Goal: Task Accomplishment & Management: Use online tool/utility

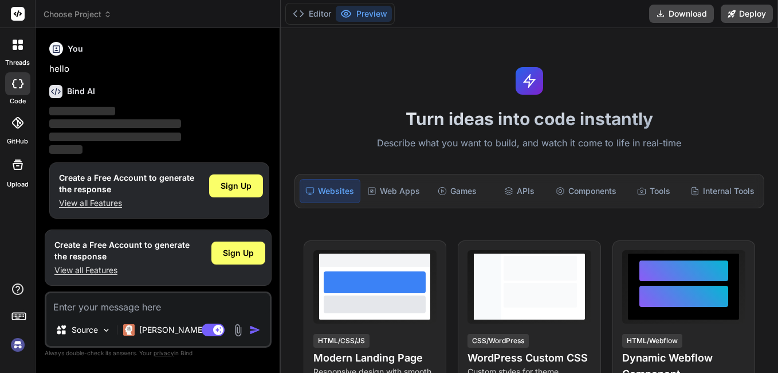
type textarea "x"
click at [380, 190] on div "Web Apps" at bounding box center [394, 191] width 62 height 24
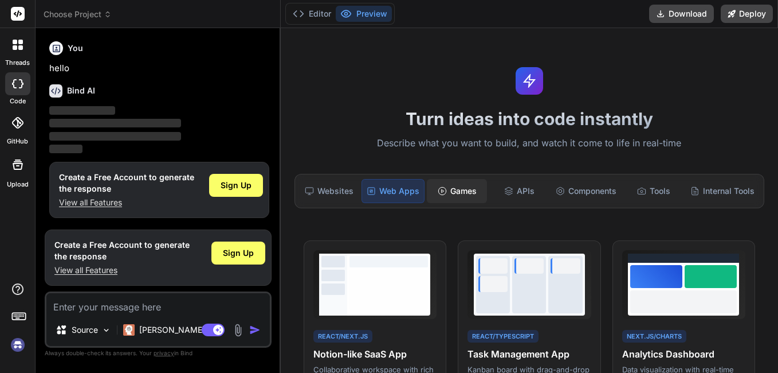
click at [452, 191] on div "Games" at bounding box center [457, 191] width 60 height 24
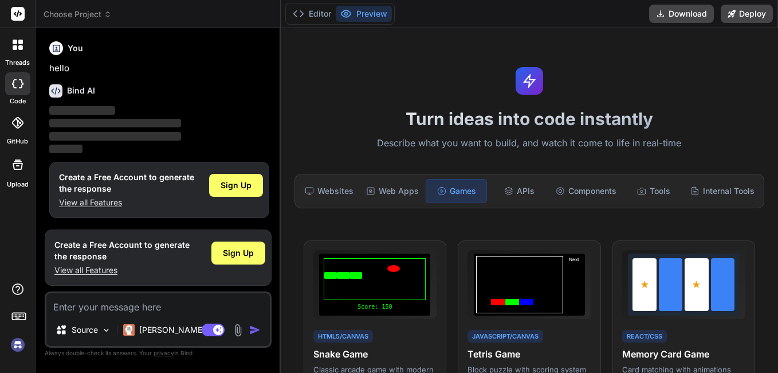
click at [148, 311] on textarea at bounding box center [158, 303] width 224 height 21
paste textarea "<!LOREMIP dolo> <sita cons="ad"> <elit> <sedd eiusmod="TEM-3" /> <inci utla="et…"
type textarea "<!LOREMIP dolo> <sita cons="ad"> <elit> <sedd eiusmod="TEM-3" /> <inci utla="et…"
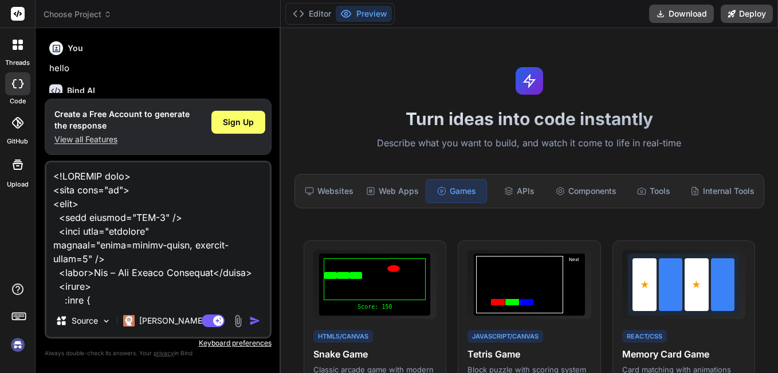
scroll to position [9342, 0]
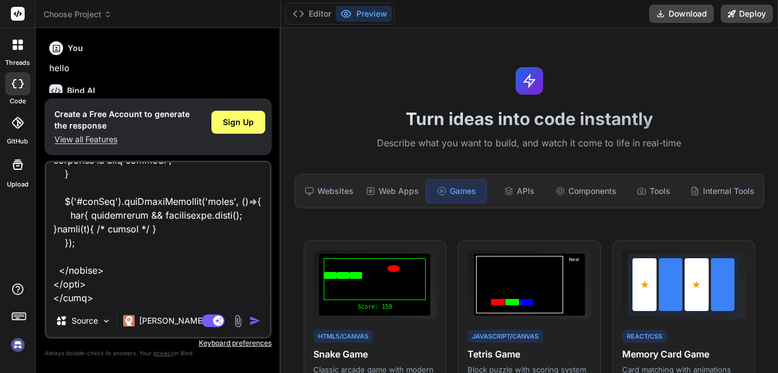
type textarea "x"
type textarea "<!LOREMIP dolo> <sita cons="ad"> <elit> <sedd eiusmod="TEM-3" /> <inci utla="et…"
type textarea "x"
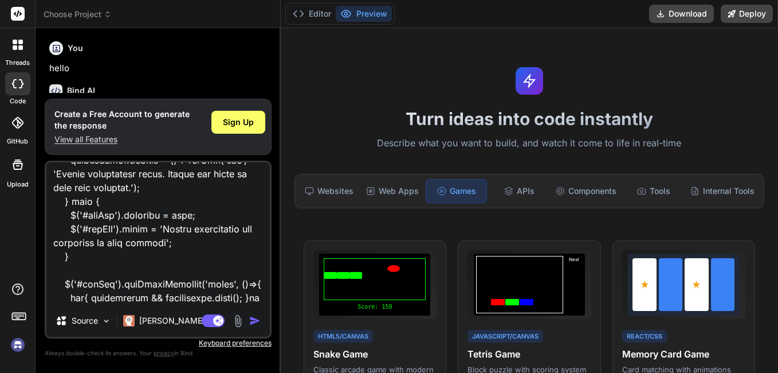
type textarea "<!LOREMIP dolo> <sita cons="ad"> <elit> <sedd eiusmod="TEM-3" /> <inci utla="et…"
type textarea "x"
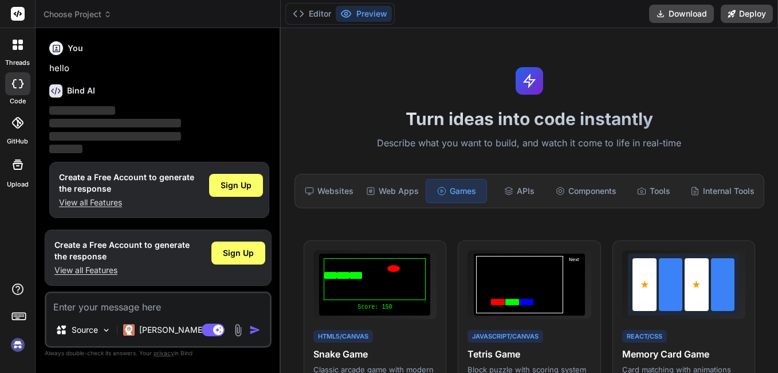
type textarea "x"
type textarea "b"
type textarea "x"
type textarea "bu"
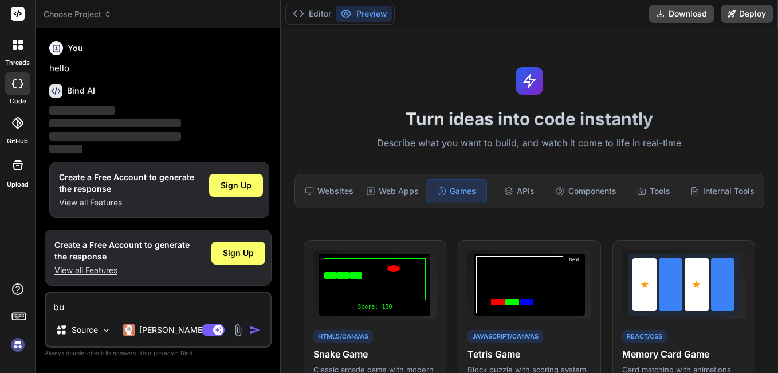
type textarea "x"
type textarea "[PERSON_NAME]"
type textarea "x"
type textarea "buil"
type textarea "x"
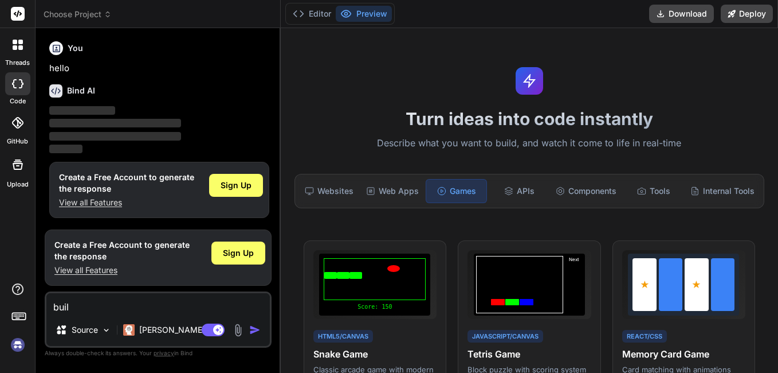
type textarea "build"
type textarea "x"
type textarea "build"
type textarea "x"
type textarea "build m"
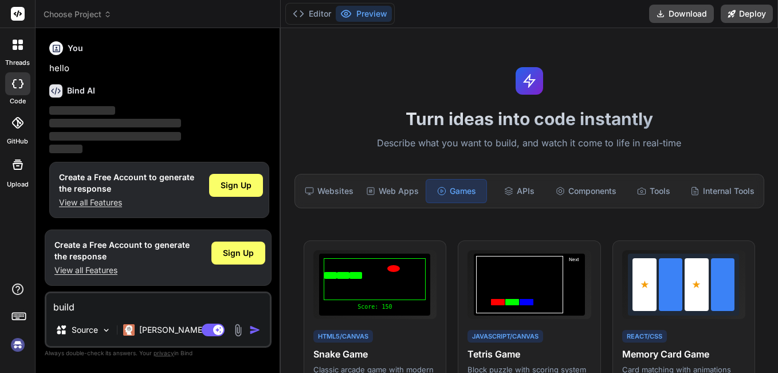
type textarea "x"
type textarea "build me"
type textarea "x"
type textarea "build me"
type textarea "x"
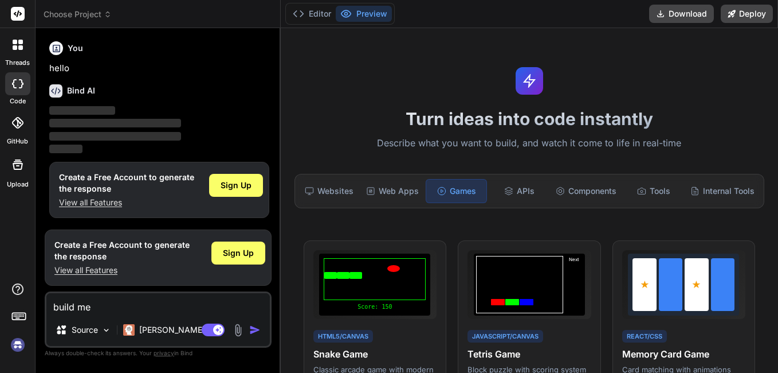
type textarea "build me z"
type textarea "x"
type textarea "build me ze"
type textarea "x"
type textarea "build me zet"
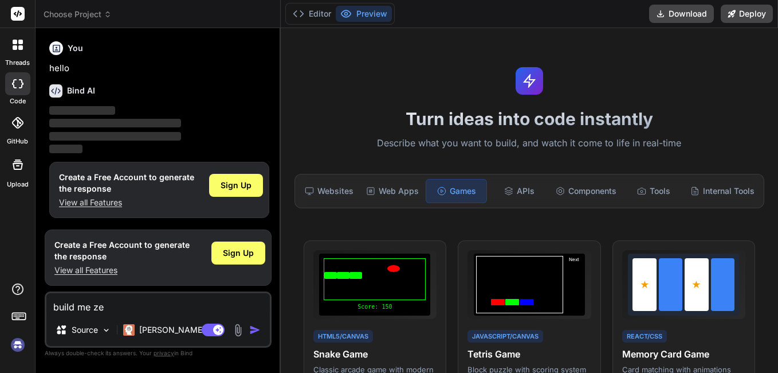
type textarea "x"
type textarea "build me zet"
type textarea "x"
type textarea "build me zet a"
type textarea "x"
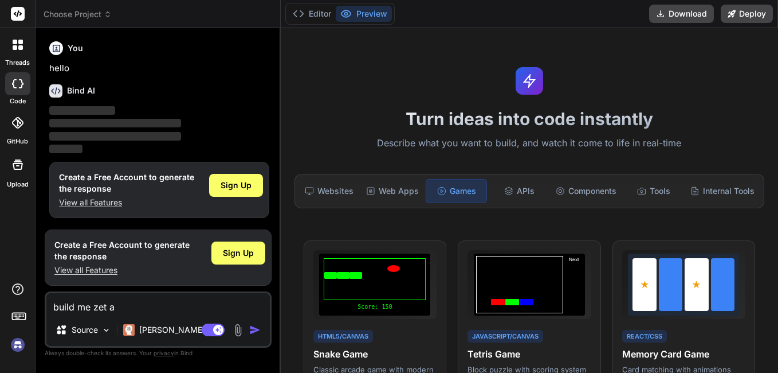
type textarea "build me zet ai"
type textarea "x"
type textarea "build me zet ai"
type textarea "x"
type textarea "build me zet ai t"
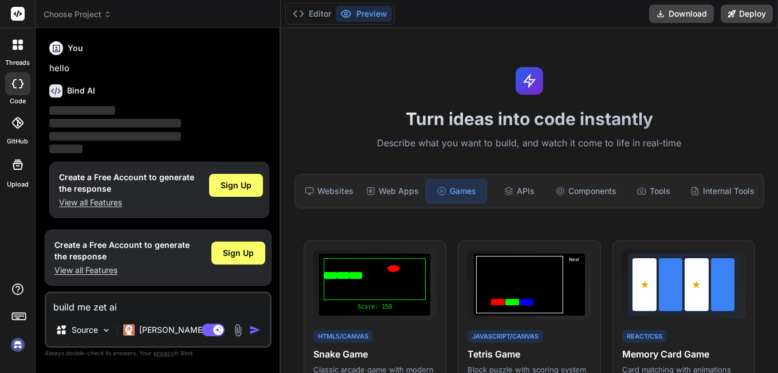
type textarea "x"
type textarea "build me zet ai th"
type textarea "x"
type textarea "build me zet ai tha"
type textarea "x"
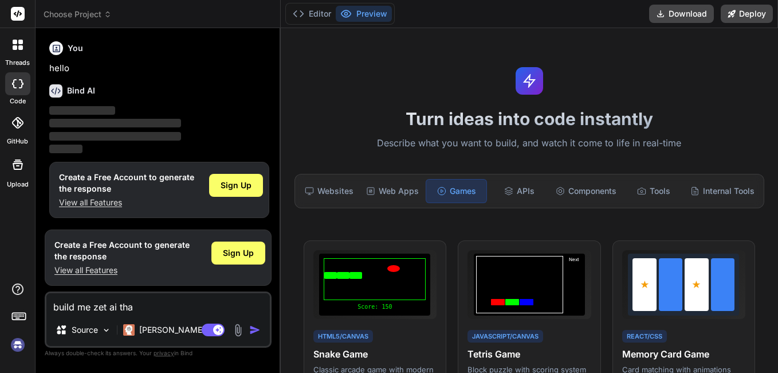
type textarea "build me zet ai that"
type textarea "x"
type textarea "build me zet ai that"
type textarea "x"
type textarea "build me zet ai that"
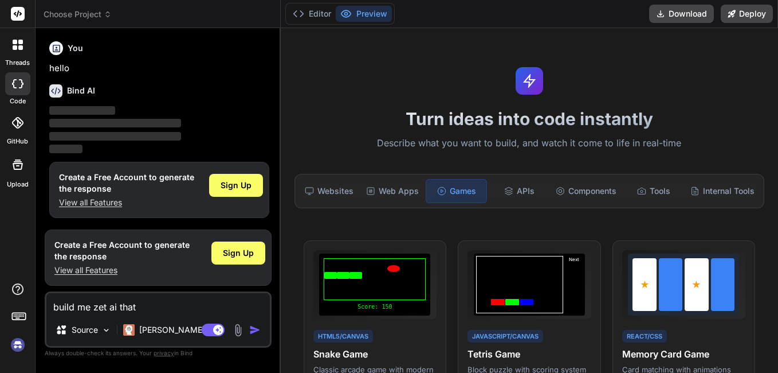
type textarea "x"
type textarea "build me zet ai tha"
type textarea "x"
type textarea "build me zet ai th"
type textarea "x"
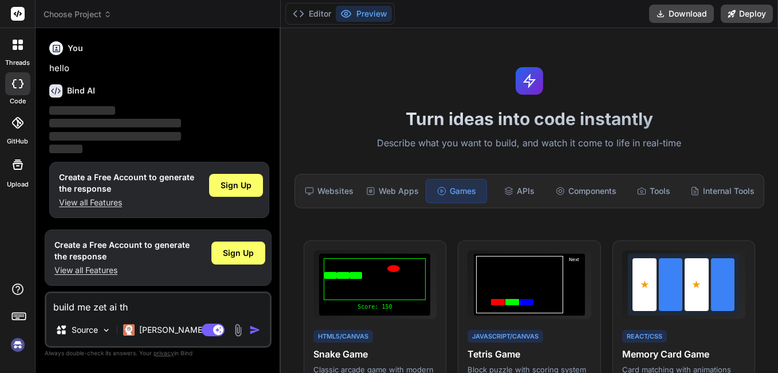
type textarea "build me zet ai t"
type textarea "x"
type textarea "build me zet ai"
type textarea "x"
type textarea "build me zet ai f"
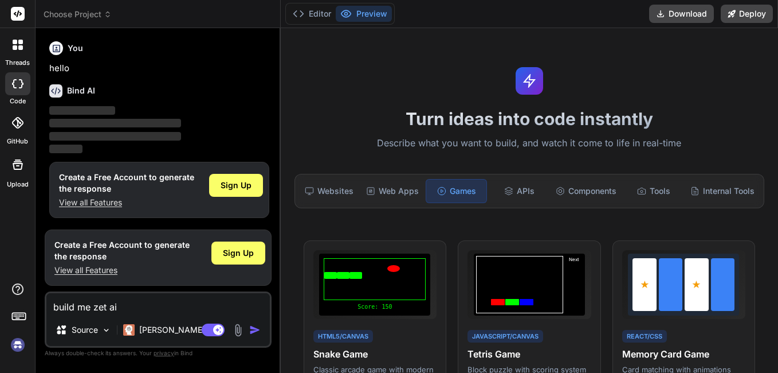
type textarea "x"
type textarea "build me zet ai fo"
type textarea "x"
type textarea "build me zet ai for"
type textarea "x"
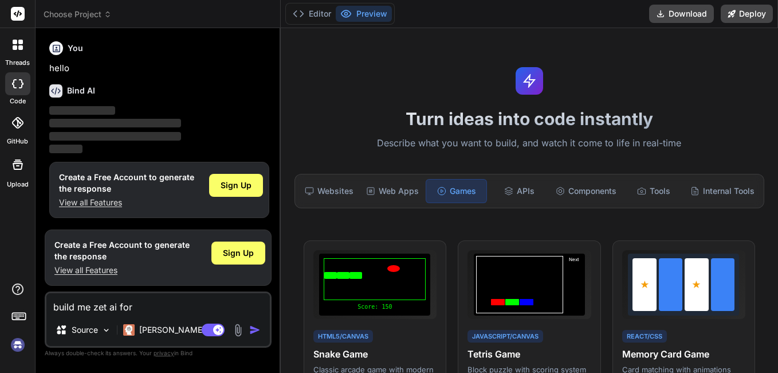
type textarea "build me zet ai for"
type textarea "x"
type textarea "build me zet ai for l"
type textarea "x"
type textarea "build me zet ai for le"
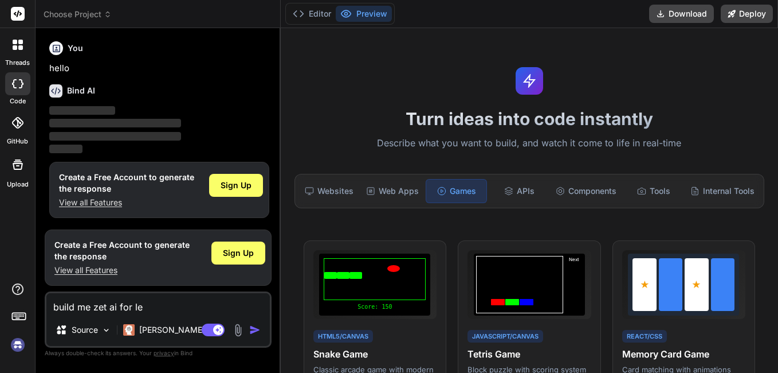
type textarea "x"
type textarea "build me zet ai for lea"
type textarea "x"
type textarea "build me zet ai for [PERSON_NAME]"
type textarea "x"
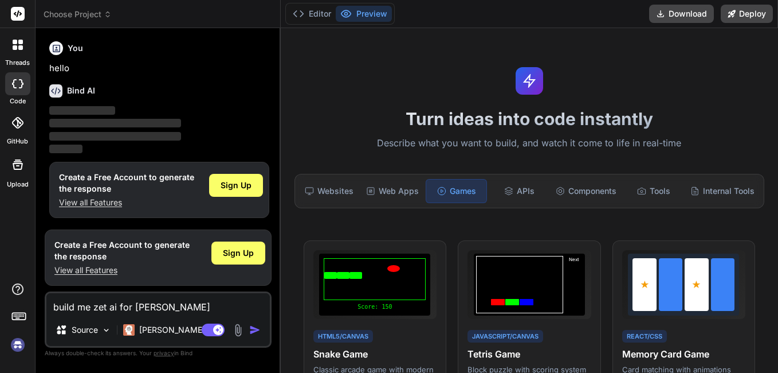
type textarea "build me zet ai for learn"
type textarea "x"
type textarea "build me zet ai for learni"
type textarea "x"
type textarea "build me zet ai for learnin"
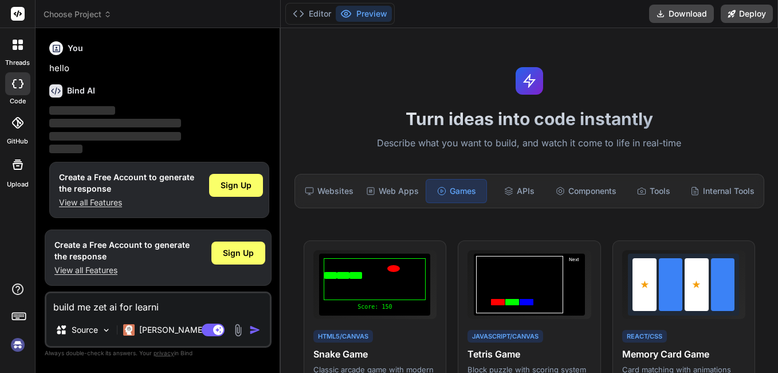
type textarea "x"
type textarea "build me zet ai for learning"
type textarea "x"
type textarea "build me zet ai for learning"
type textarea "x"
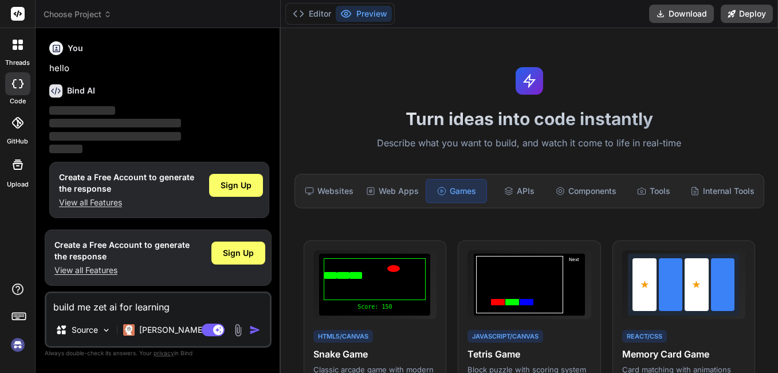
type textarea "build me zet ai for learning h"
type textarea "x"
type textarea "build me zet ai for learning ho"
type textarea "x"
type textarea "build me zet ai for learning hom"
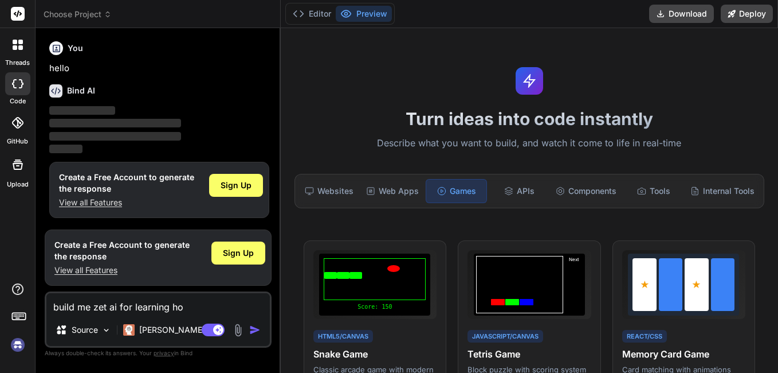
type textarea "x"
type textarea "build me zet ai for learning ho"
type textarea "x"
type textarea "build me zet ai for learning h"
type textarea "x"
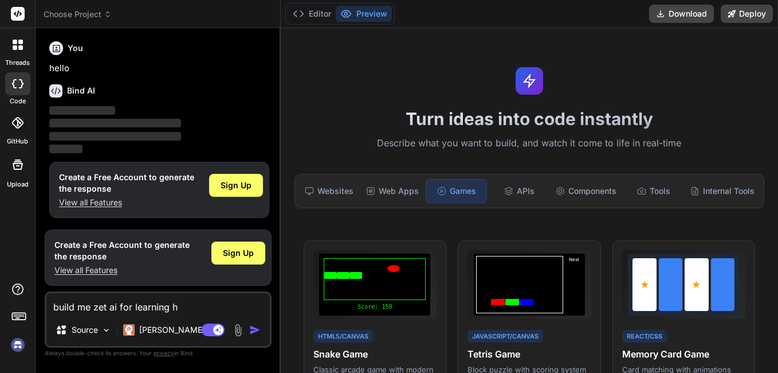
type textarea "build me zet ai for learning"
type textarea "x"
type textarea "build me zet ai for learning s"
type textarea "x"
type textarea "build me zet ai for learning sc"
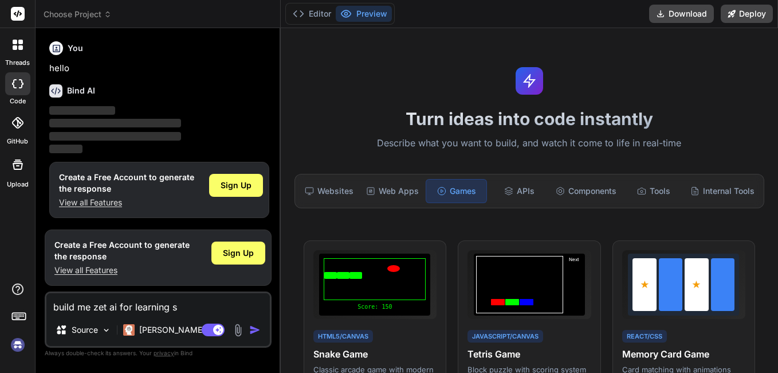
type textarea "x"
type textarea "build me zet ai for learning sch"
type textarea "x"
type textarea "build me zet ai for learning scho"
type textarea "x"
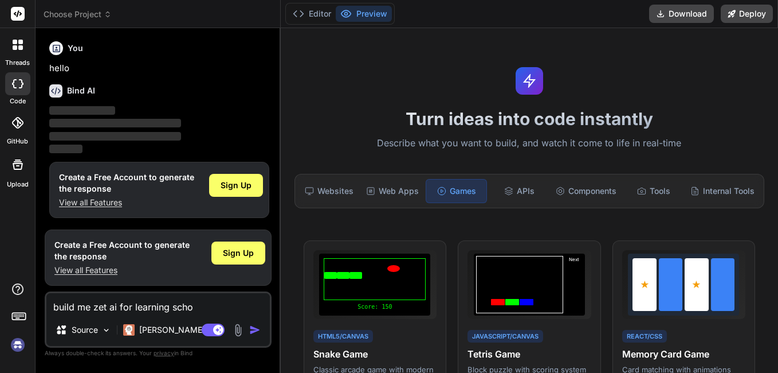
type textarea "build me zet ai for learning schoo"
type textarea "x"
type textarea "build me zet ai for learning schooo"
type textarea "x"
type textarea "build me zet ai for learning schoool"
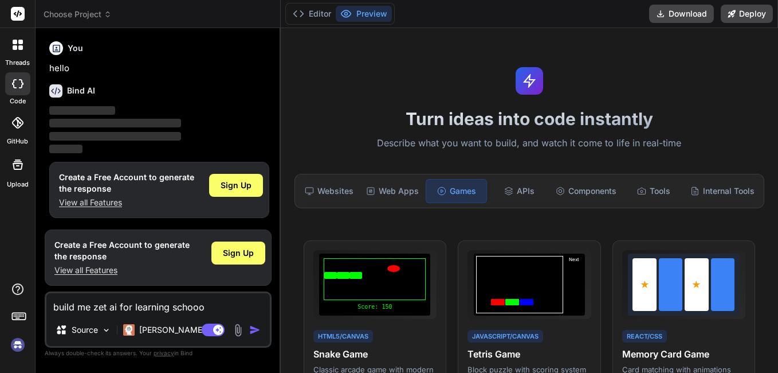
type textarea "x"
type textarea "build me zet ai for learning schooo"
type textarea "x"
type textarea "build me zet ai for learning schoo"
type textarea "x"
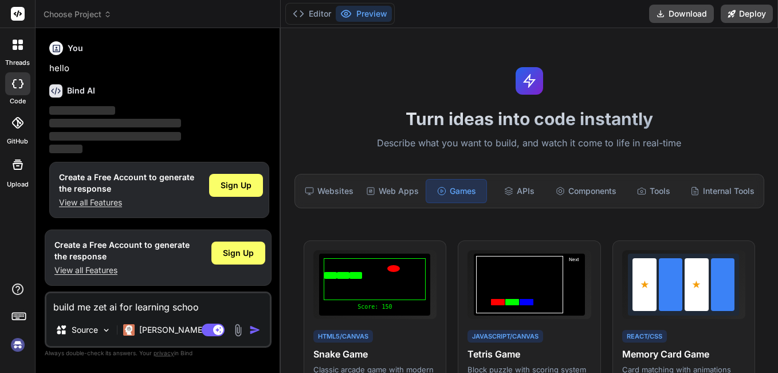
type textarea "build me zet ai for learning school"
type textarea "x"
type textarea "build me zet ai for learning school"
type textarea "x"
type textarea "build me zet ai for learning school s"
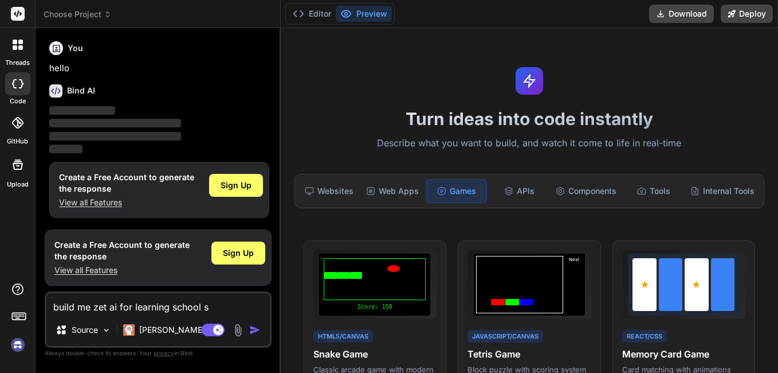
type textarea "x"
type textarea "build me zet ai for learning school st"
type textarea "x"
type textarea "build me zet ai for learning school sta"
type textarea "x"
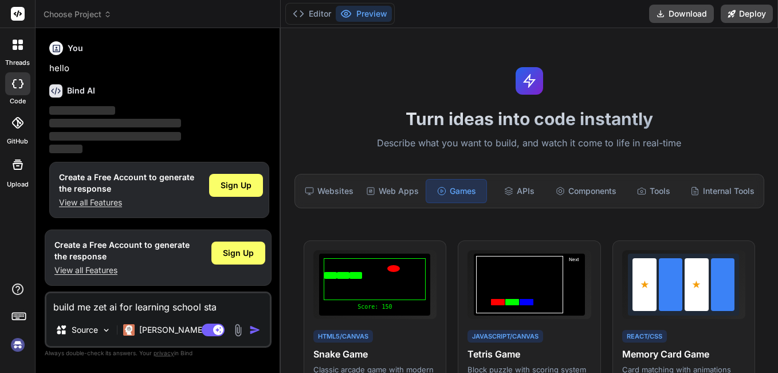
type textarea "build me zet ai for learning school staf"
type textarea "x"
type textarea "build me zet ai for learning school staff"
type textarea "x"
type textarea "build me zet ai for learning school staff"
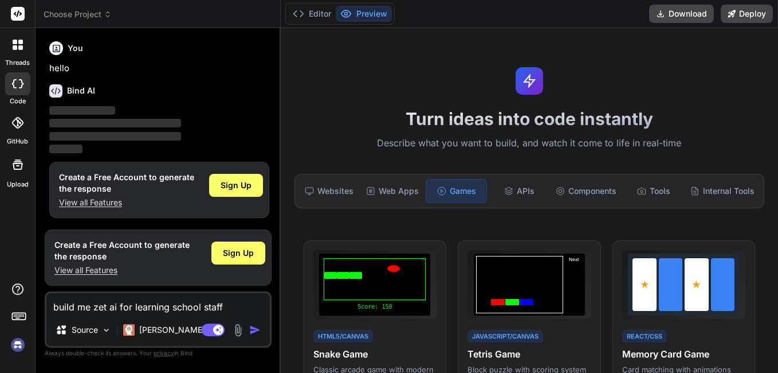
type textarea "x"
type textarea "build me zet ai for learning school staff w"
type textarea "x"
type textarea "build me zet ai for learning school staff wr"
type textarea "x"
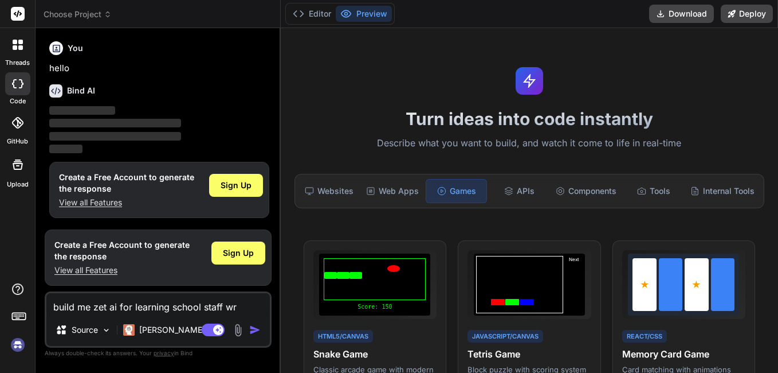
type textarea "build me zet ai for learning school staff wri"
type textarea "x"
type textarea "build me zet ai for learning school staff writ"
type textarea "x"
type textarea "build me zet ai for learning school staff writt"
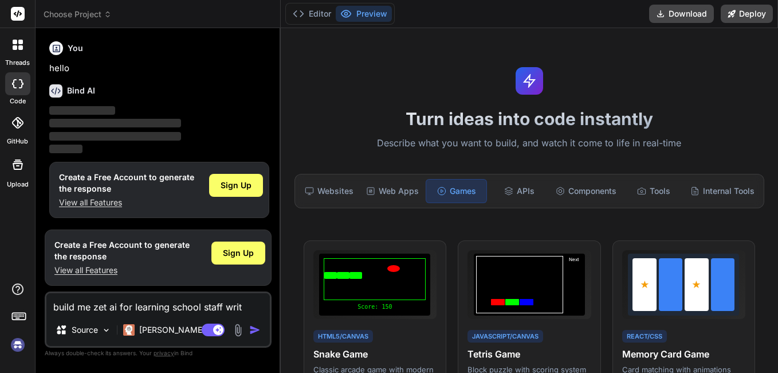
type textarea "x"
type textarea "build me zet ai for learning school staff writti"
type textarea "x"
type textarea "build me zet ai for learning school staff writtin"
type textarea "x"
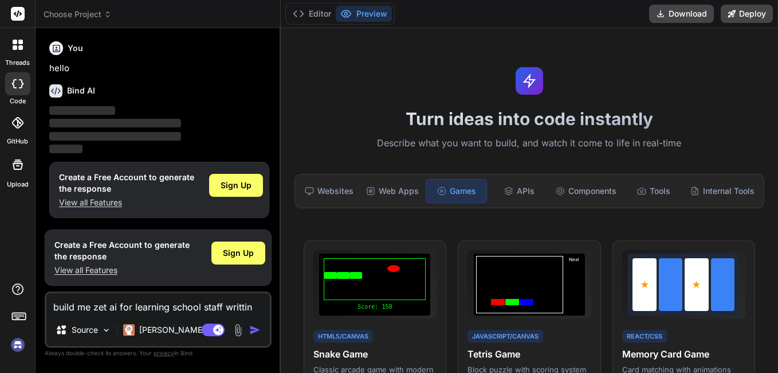
type textarea "build me zet ai for learning school staff writting"
type textarea "x"
type textarea "build me zet ai for learning school staff writting"
type textarea "x"
type textarea "build me zet ai for learning school staff writting p"
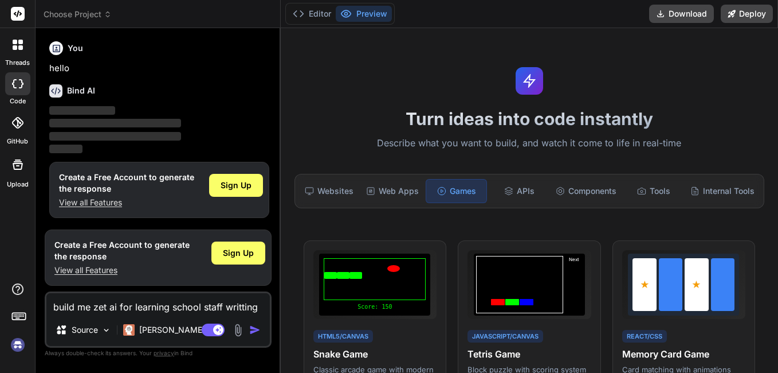
type textarea "x"
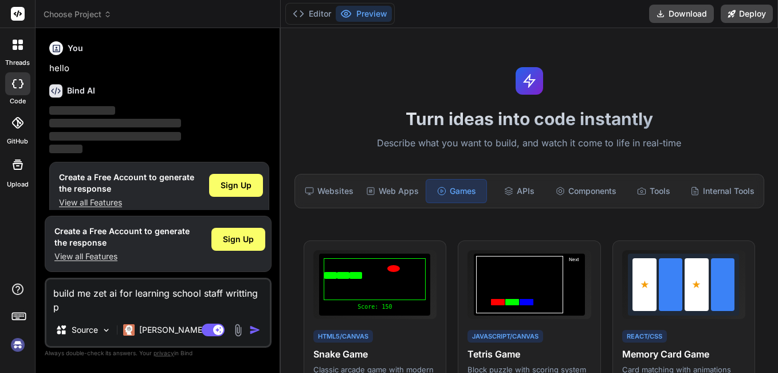
type textarea "build me zet ai for learning school staff writting pr"
type textarea "x"
type textarea "build me zet ai for learning school staff writting pro"
type textarea "x"
type textarea "build me zet ai for learning school staff writting proj"
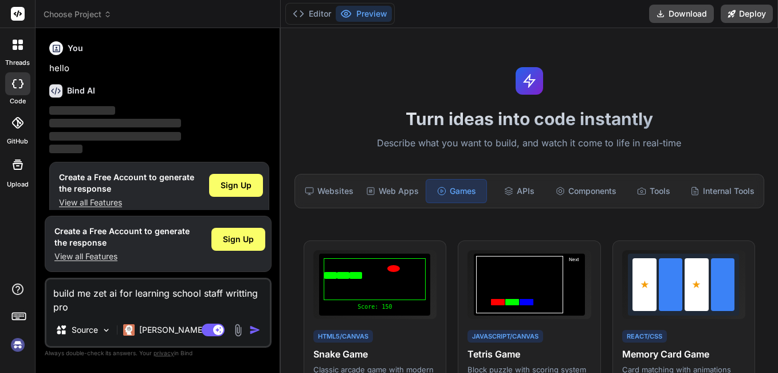
type textarea "x"
type textarea "build me zet ai for learning school staff writting proje"
type textarea "x"
type textarea "build me zet ai for learning school staff writting projec"
type textarea "x"
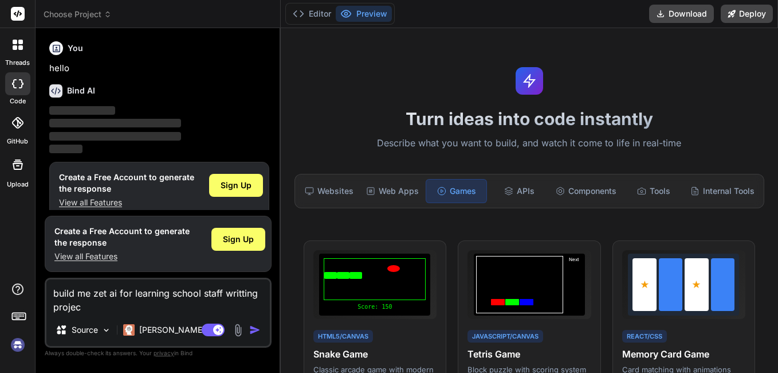
type textarea "build me zet ai for learning school staff writting project"
type textarea "x"
type textarea "build me zet ai for learning school staff writting projects"
type textarea "x"
type textarea "build me zet ai for learning school staff writting projects,"
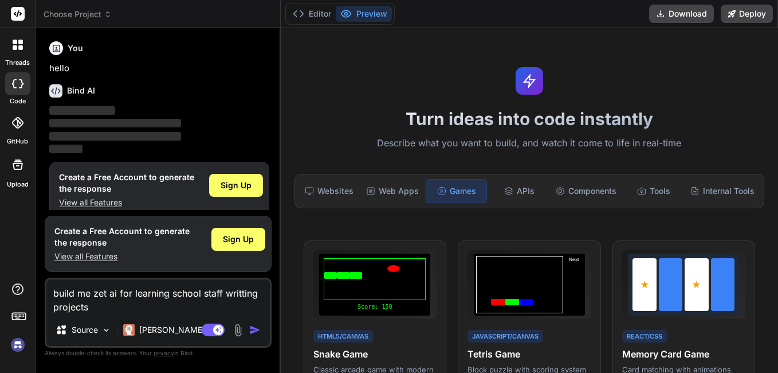
type textarea "x"
type textarea "build me zet ai for learning school staff writting projects,"
type textarea "x"
type textarea "build me zet ai for learning school staff writting projects, d"
type textarea "x"
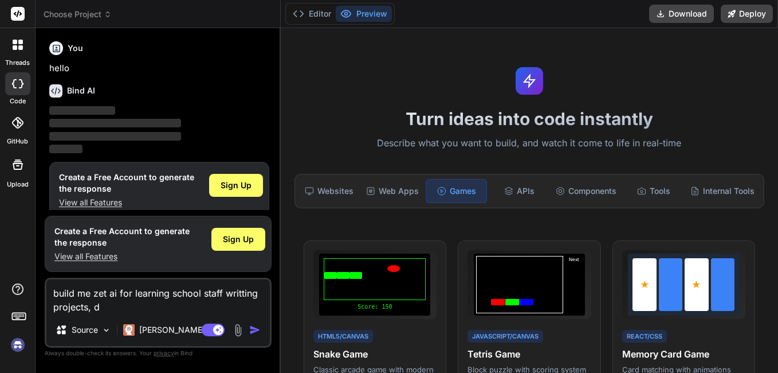
type textarea "build me zet ai for learning school staff writting projects, do"
type textarea "x"
type textarea "build me zet ai for learning school staff writting projects, doi"
type textarea "x"
type textarea "build me zet ai for learning school staff writting projects, doig"
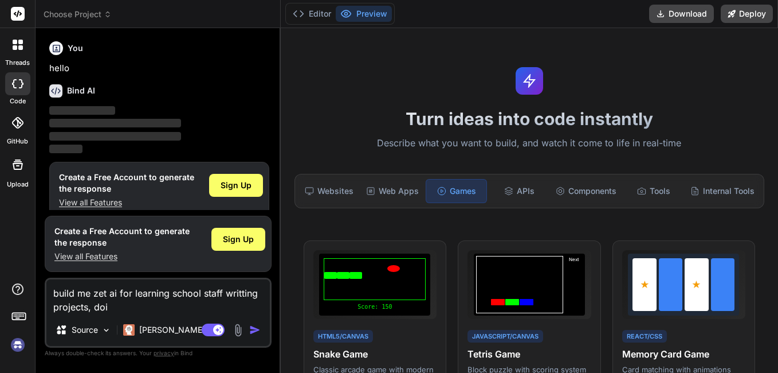
type textarea "x"
type textarea "build me zet ai for learning school staff writting projects, doi"
type textarea "x"
type textarea "build me zet ai for learning school staff writting projects, doig"
type textarea "x"
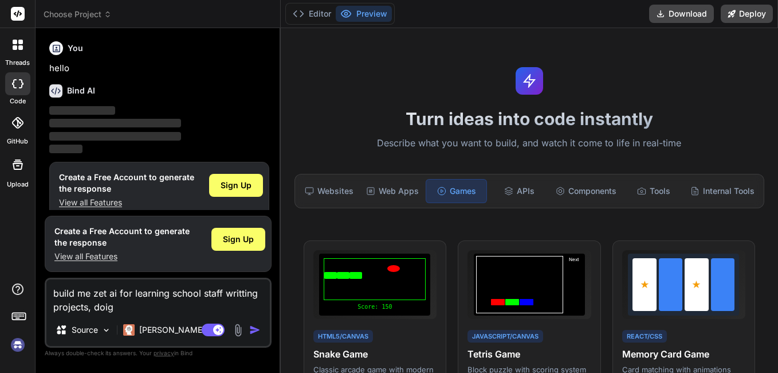
type textarea "build me zet ai for learning school staff writting projects, doi"
type textarea "x"
type textarea "build me zet ai for learning school staff writting projects, doig"
type textarea "x"
type textarea "build me zet ai for learning school staff writting projects, doi"
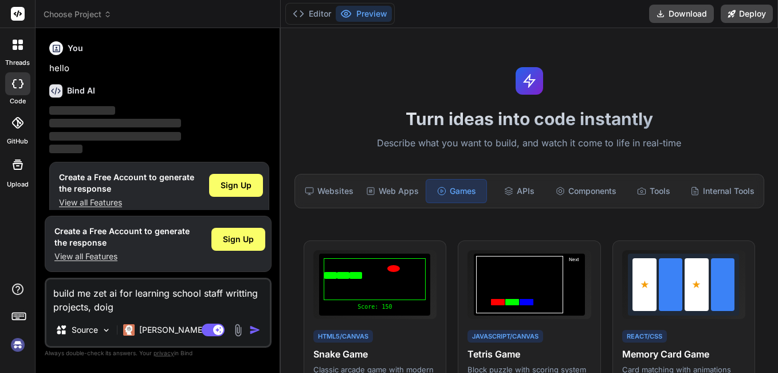
type textarea "x"
type textarea "build me zet ai for learning school staff writting projects, doin"
type textarea "x"
type textarea "build me zet ai for learning school staff writting projects, doing"
type textarea "x"
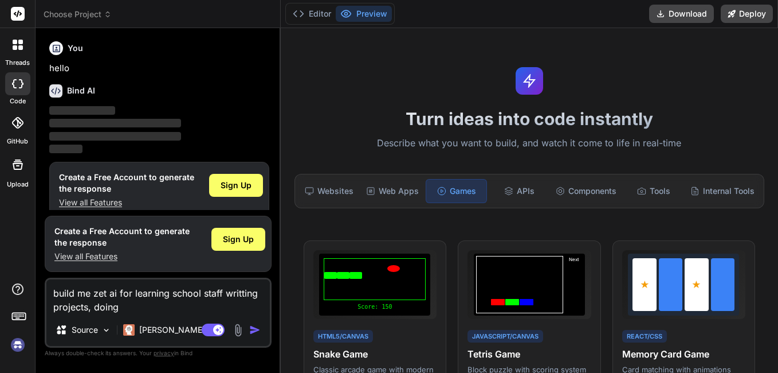
type textarea "build me zet ai for learning school staff writting projects, doing"
type textarea "x"
type textarea "build me zet ai for learning school staff writting projects, doing h"
type textarea "x"
type textarea "build me zet ai for learning school staff writting projects, doing ho"
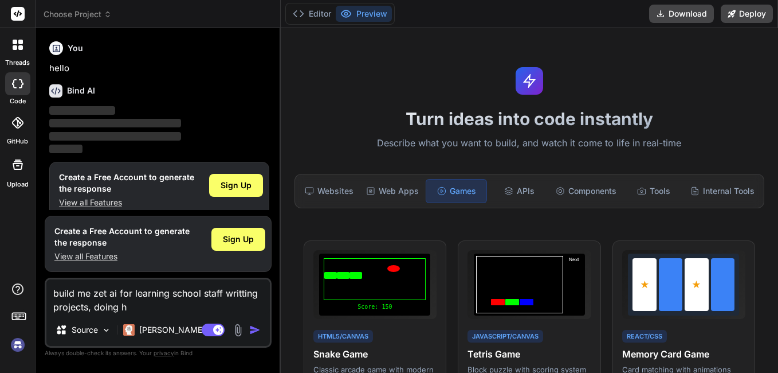
type textarea "x"
type textarea "build me zet ai for learning school staff writting projects, doing hom"
click at [252, 328] on img "button" at bounding box center [254, 329] width 11 height 11
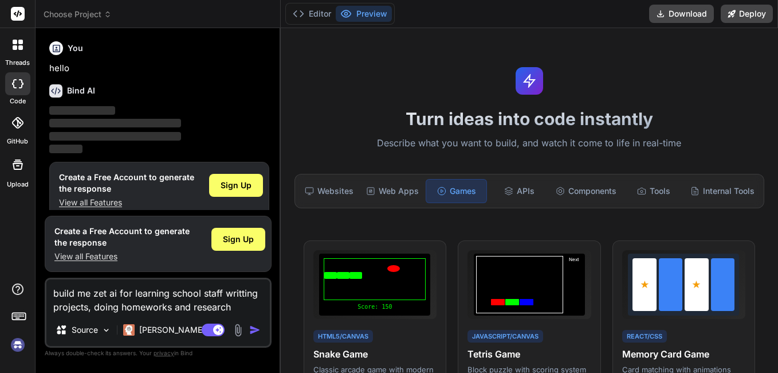
click at [252, 328] on img "button" at bounding box center [254, 329] width 11 height 11
click at [173, 334] on p "[PERSON_NAME] 4 S.." at bounding box center [181, 329] width 85 height 11
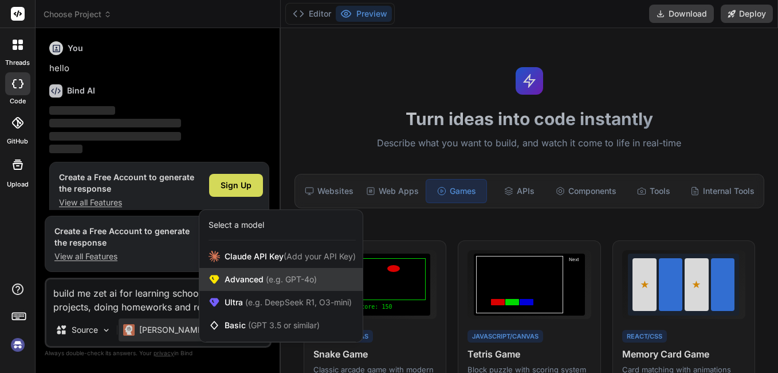
click at [245, 278] on span "Advanced (e.g. GPT-4o)" at bounding box center [271, 278] width 92 height 11
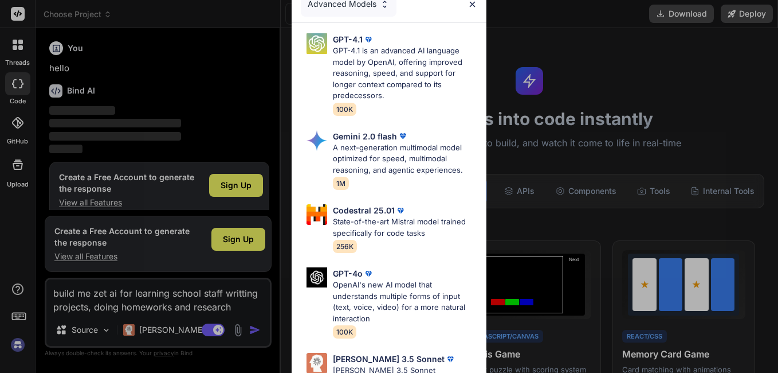
click at [256, 331] on div "Advanced Models GPT-4.1 GPT-4.1 is an advanced AI language model by OpenAI, off…" at bounding box center [389, 186] width 778 height 373
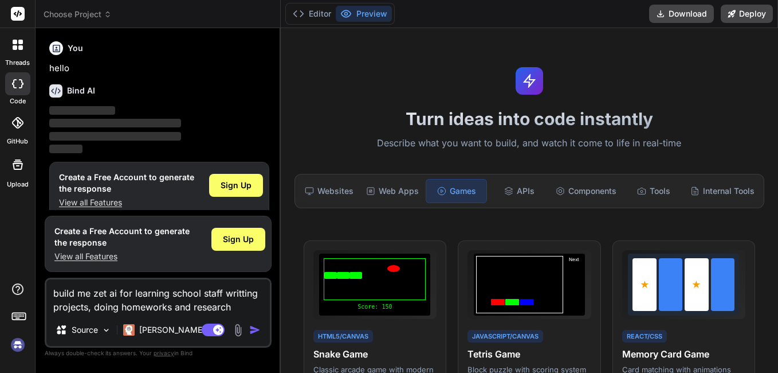
click at [256, 331] on img "button" at bounding box center [254, 329] width 11 height 11
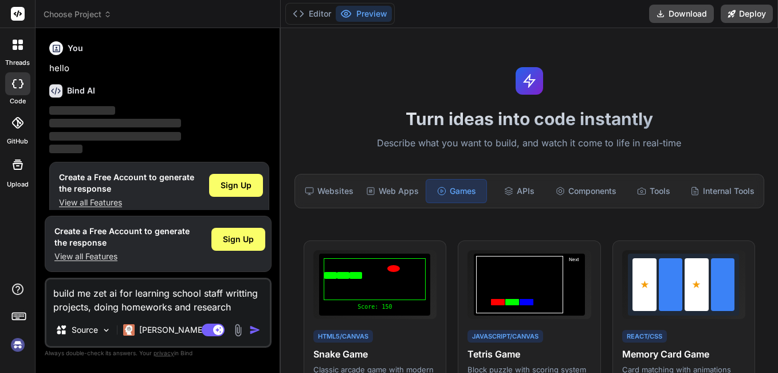
click at [256, 331] on img "button" at bounding box center [254, 329] width 11 height 11
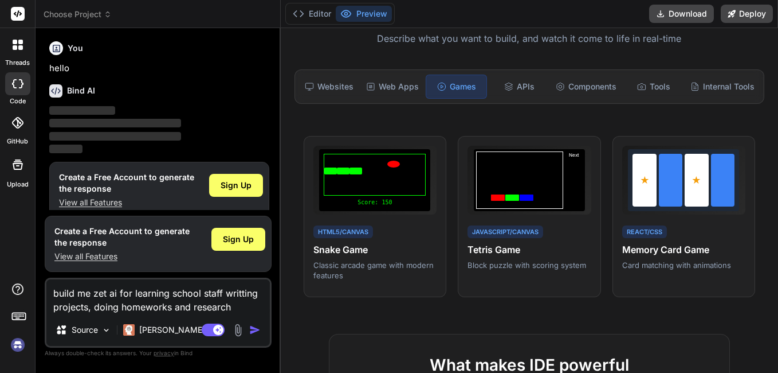
scroll to position [103, 0]
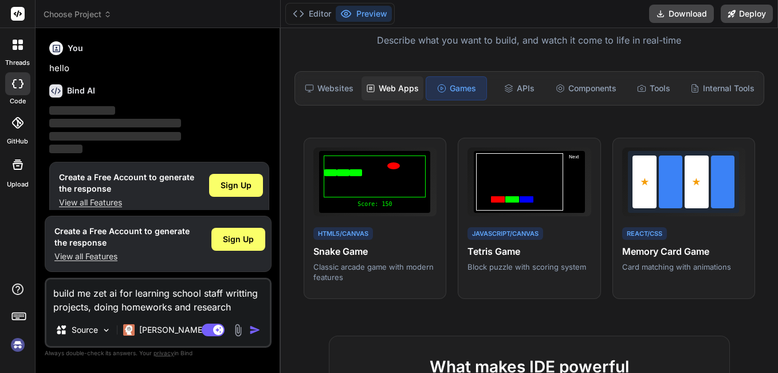
click at [383, 89] on div "Web Apps" at bounding box center [393, 88] width 62 height 24
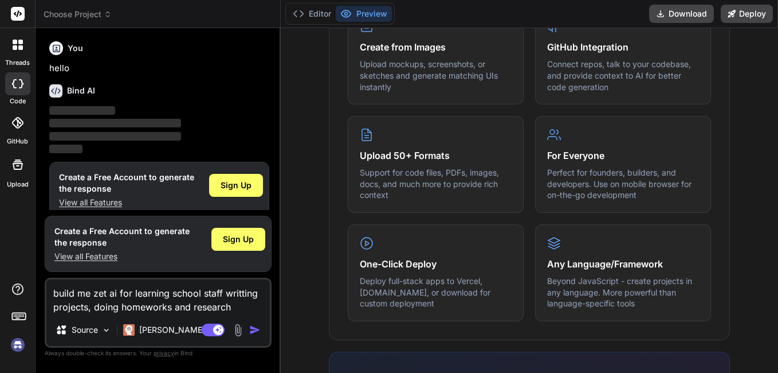
scroll to position [510, 0]
click at [575, 140] on div "For Everyone Perfect for founders, builders, and developers. Use on mobile brow…" at bounding box center [623, 163] width 176 height 97
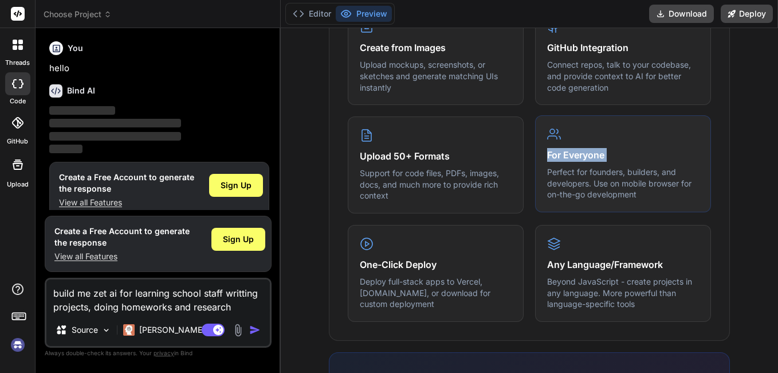
click at [575, 140] on div "For Everyone Perfect for founders, builders, and developers. Use on mobile brow…" at bounding box center [623, 163] width 176 height 97
drag, startPoint x: 575, startPoint y: 140, endPoint x: 565, endPoint y: 142, distance: 10.4
click at [565, 142] on div "For Everyone Perfect for founders, builders, and developers. Use on mobile brow…" at bounding box center [623, 163] width 176 height 97
click at [305, 12] on button "Editor" at bounding box center [312, 14] width 48 height 16
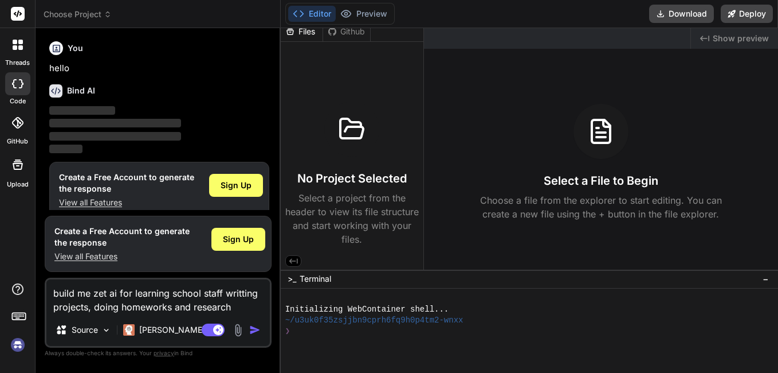
scroll to position [9, 0]
click at [296, 258] on icon at bounding box center [293, 259] width 10 height 10
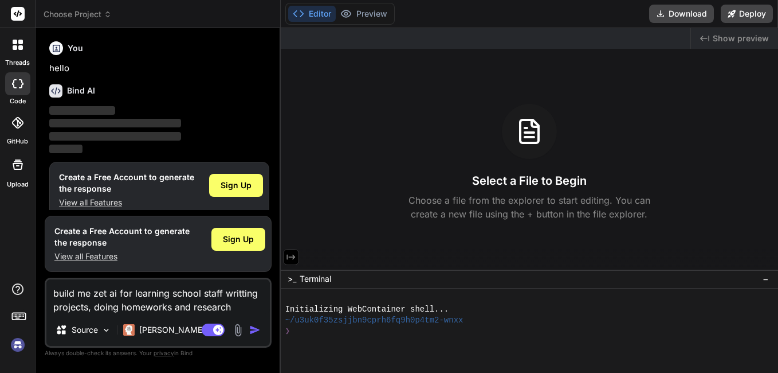
click at [289, 256] on icon at bounding box center [291, 257] width 10 height 10
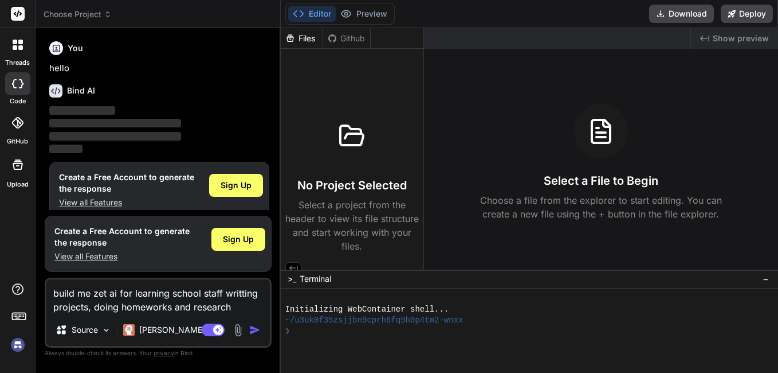
click at [347, 38] on div "Github" at bounding box center [346, 38] width 47 height 11
click at [300, 35] on div "Files" at bounding box center [302, 38] width 42 height 11
drag, startPoint x: 345, startPoint y: 119, endPoint x: 340, endPoint y: 108, distance: 12.1
click at [340, 108] on div "No Project Selected Select a project from the header to view its file structure…" at bounding box center [352, 180] width 134 height 144
click at [354, 130] on icon at bounding box center [351, 135] width 23 height 19
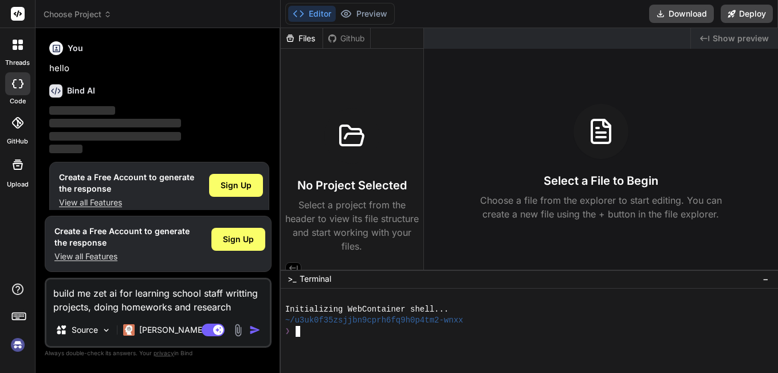
click at [341, 236] on p "Select a project from the header to view its file structure and start working w…" at bounding box center [352, 225] width 134 height 55
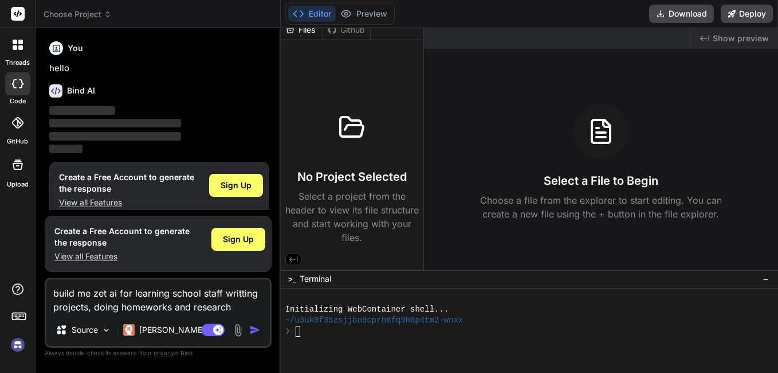
click at [341, 236] on p "Select a project from the header to view its file structure and start working w…" at bounding box center [352, 216] width 134 height 55
click at [337, 160] on div "No Project Selected Select a project from the header to view its file structure…" at bounding box center [352, 172] width 134 height 144
drag, startPoint x: 337, startPoint y: 160, endPoint x: 345, endPoint y: 212, distance: 52.8
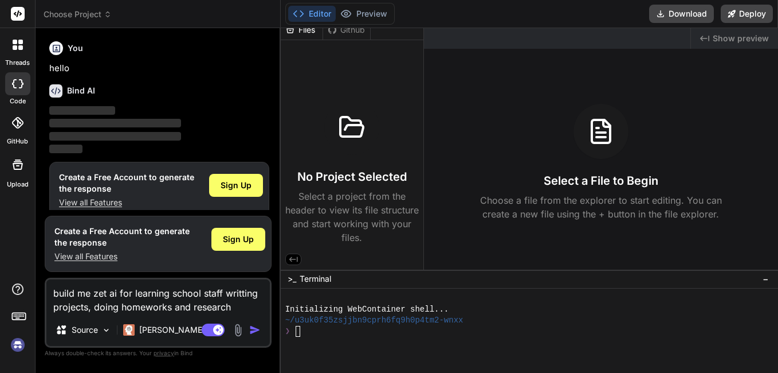
click at [345, 212] on p "Select a project from the header to view its file structure and start working w…" at bounding box center [352, 216] width 134 height 55
click at [236, 184] on span "Sign Up" at bounding box center [236, 184] width 31 height 11
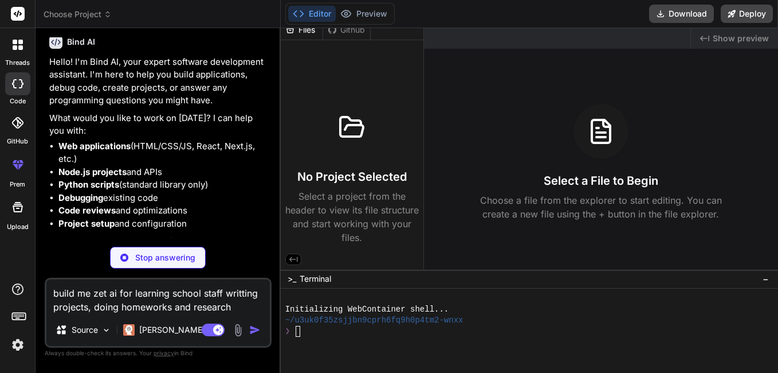
scroll to position [34, 0]
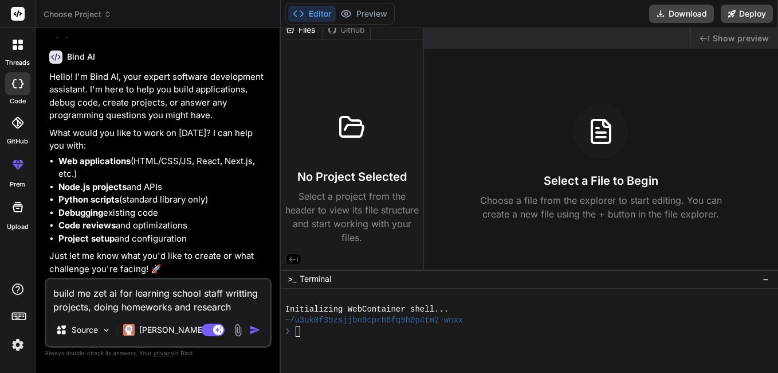
click at [235, 310] on textarea "build me zet ai for learning school staff writting projects, doing homeworks an…" at bounding box center [158, 296] width 224 height 34
paste textarea "Build me a smart web-based chatbot called Zet – The Future Classmate. Zet shoul…"
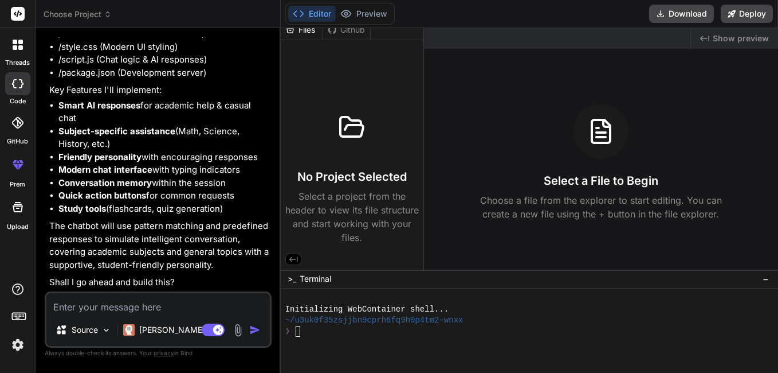
scroll to position [496, 0]
click at [157, 307] on textarea at bounding box center [158, 303] width 224 height 21
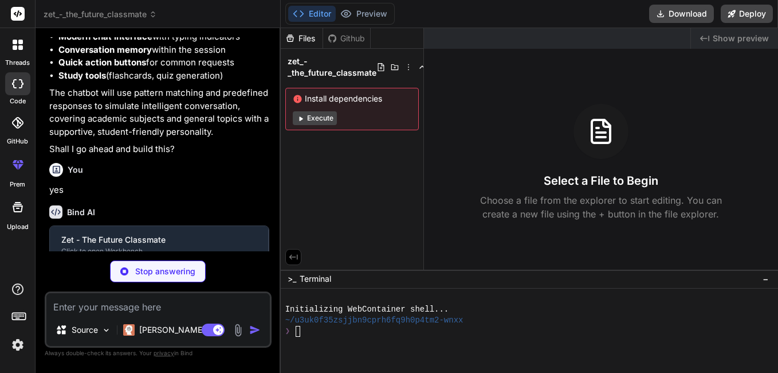
scroll to position [614, 0]
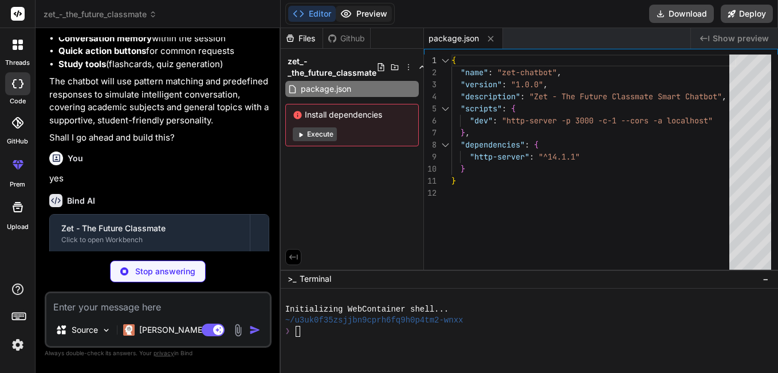
click at [358, 11] on button "Preview" at bounding box center [364, 14] width 56 height 16
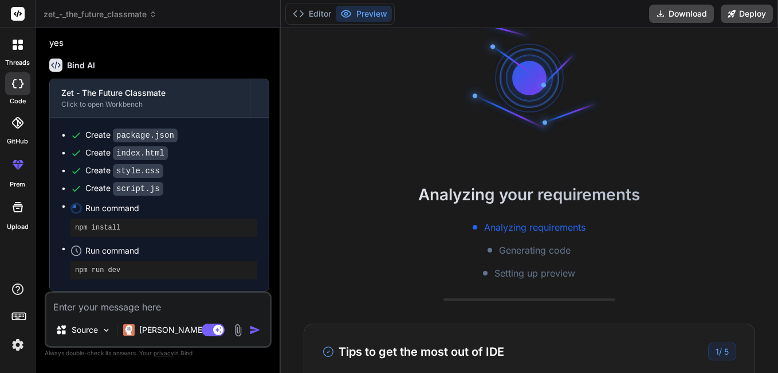
scroll to position [0, 0]
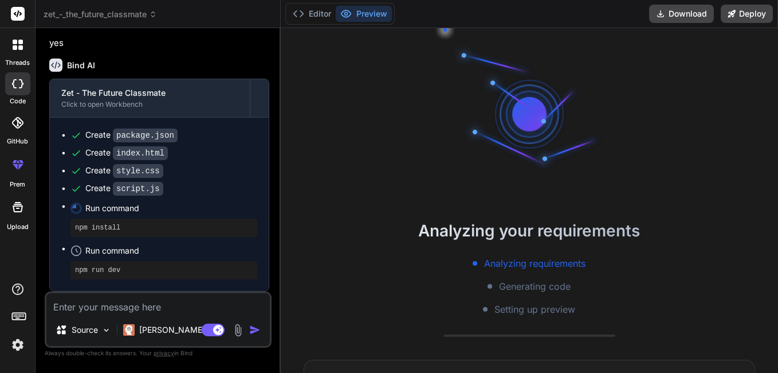
click at [356, 125] on div "Analyzing your requirements Analyzing requirements Generating code Setting up p…" at bounding box center [530, 200] width 498 height 344
click at [533, 106] on div at bounding box center [530, 114] width 56 height 56
click at [604, 180] on div at bounding box center [530, 114] width 172 height 172
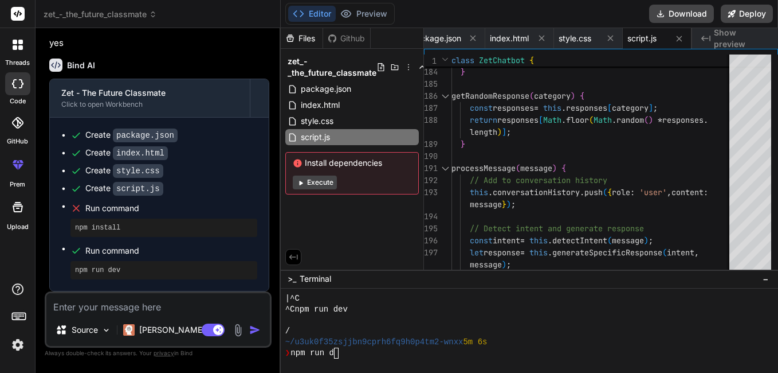
scroll to position [98, 0]
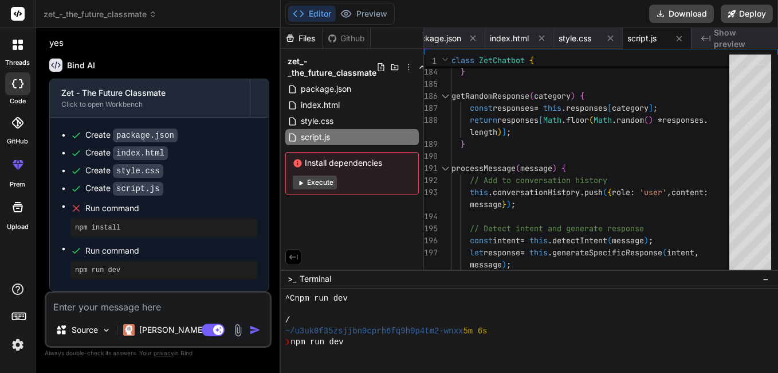
click at [317, 183] on button "Execute" at bounding box center [315, 182] width 44 height 14
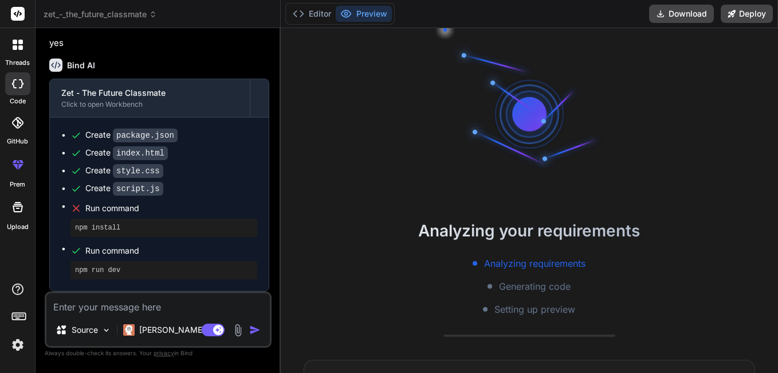
click at [507, 57] on div at bounding box center [530, 114] width 172 height 172
click at [311, 13] on button "Editor" at bounding box center [312, 14] width 48 height 16
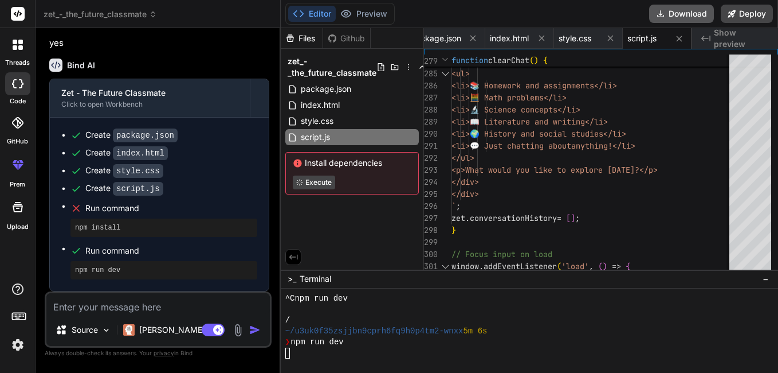
click at [670, 15] on button "Download" at bounding box center [681, 14] width 65 height 18
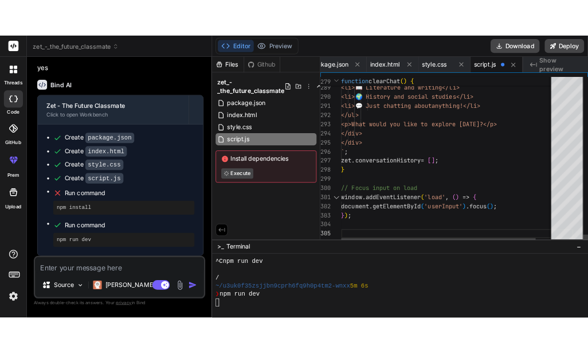
scroll to position [36, 0]
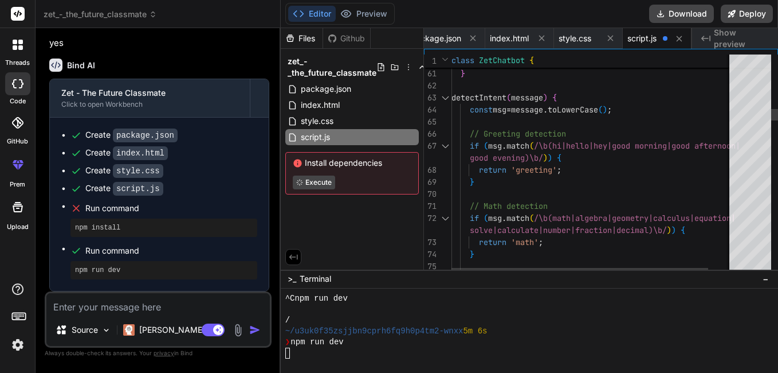
click at [331, 340] on span "npm run dev" at bounding box center [317, 341] width 53 height 11
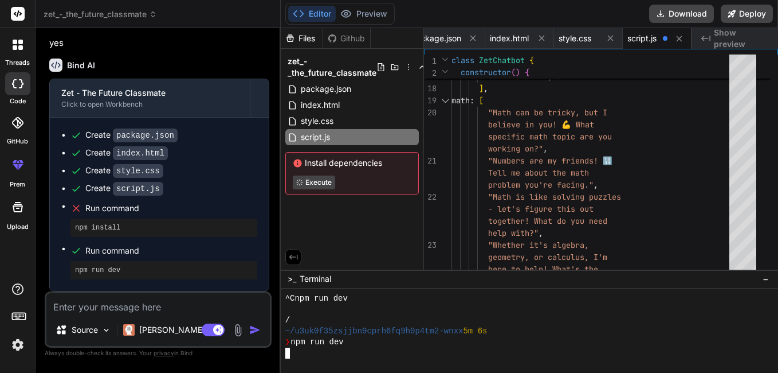
scroll to position [98, 0]
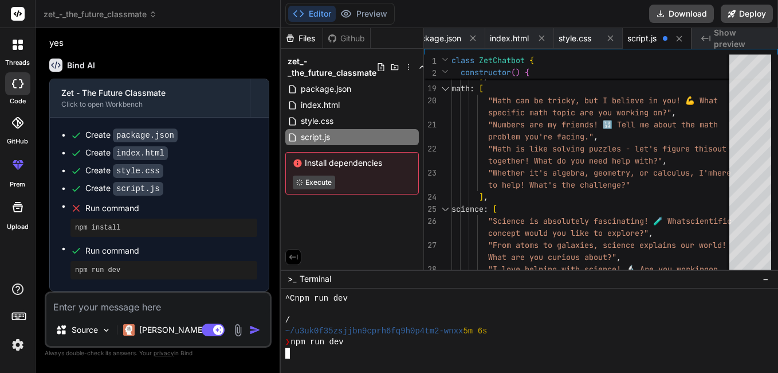
click at [151, 302] on textarea at bounding box center [158, 303] width 224 height 21
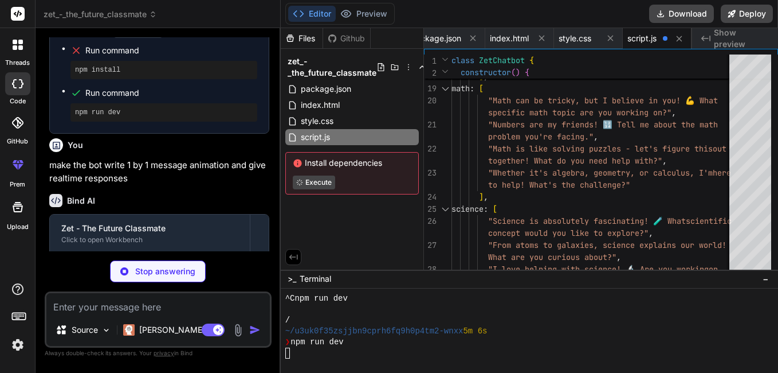
scroll to position [970, 0]
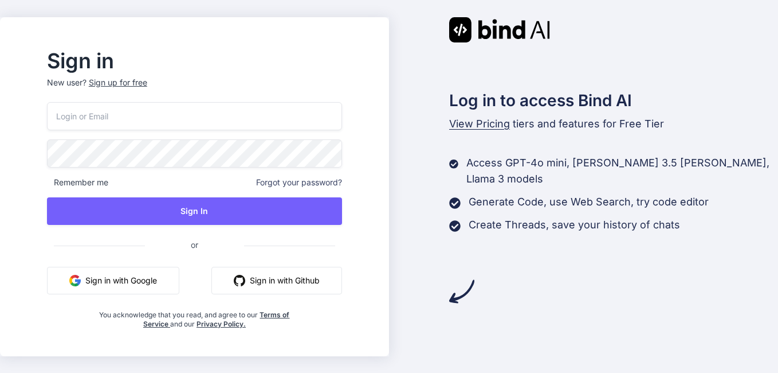
click at [151, 288] on button "Sign in with Google" at bounding box center [113, 281] width 132 height 28
